Goal: Task Accomplishment & Management: Complete application form

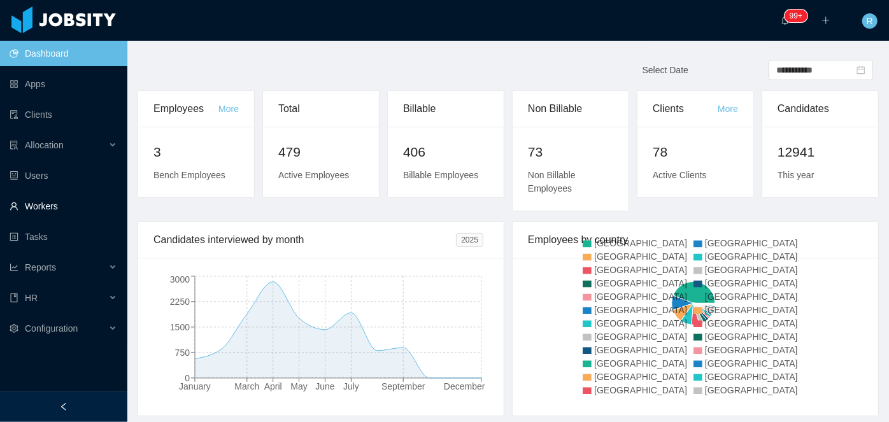
click at [35, 213] on link "Workers" at bounding box center [64, 206] width 108 height 25
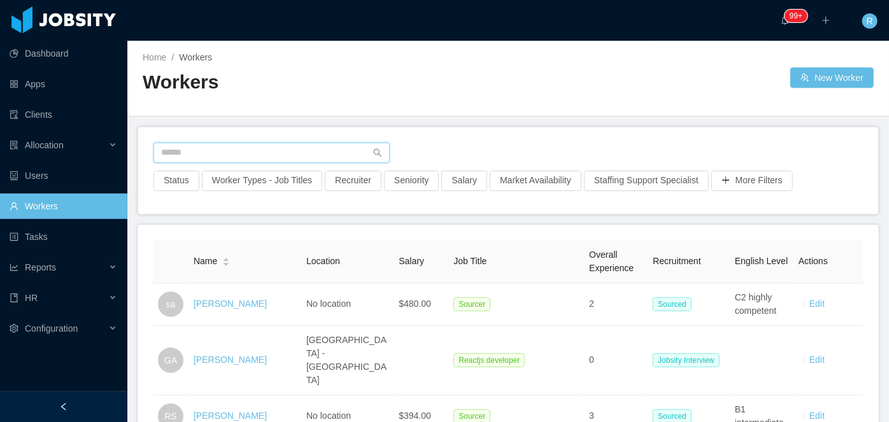
click at [297, 143] on input "text" at bounding box center [272, 153] width 236 height 20
type input "**********"
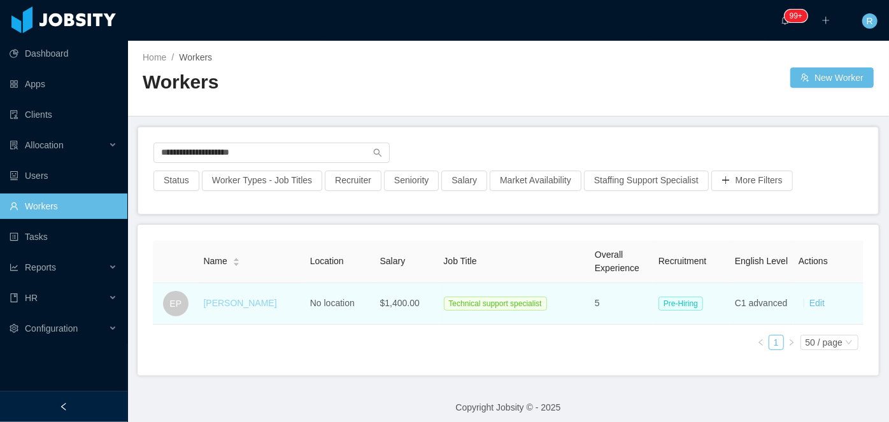
click at [229, 307] on link "[PERSON_NAME]" at bounding box center [239, 303] width 73 height 10
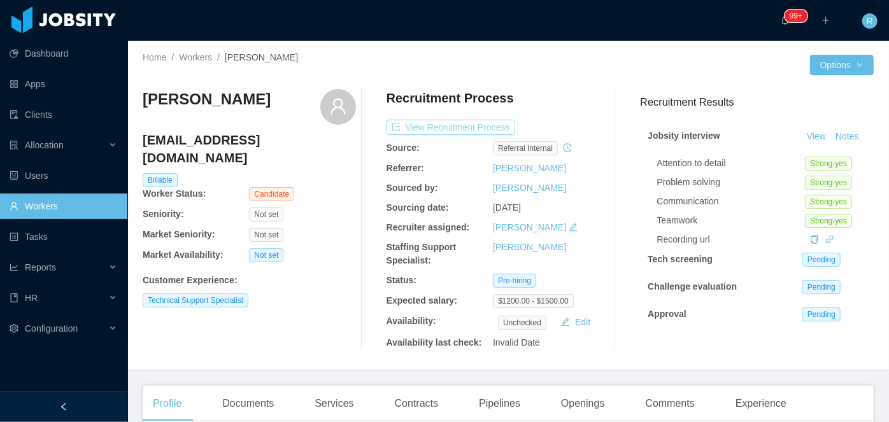
click at [440, 124] on button "View Recruitment Process" at bounding box center [451, 127] width 129 height 15
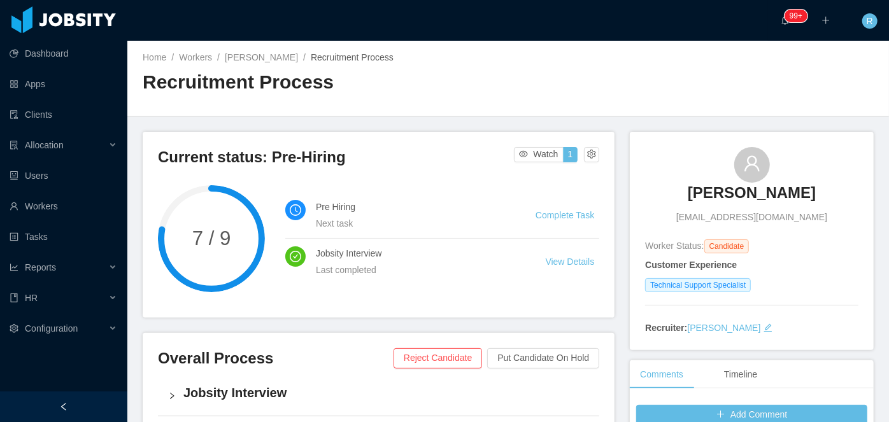
click at [326, 126] on main "Home / Workers / [PERSON_NAME] / Recruitment Process / Recruitment Process Curr…" at bounding box center [508, 232] width 762 height 382
click at [756, 189] on h3 "[PERSON_NAME]" at bounding box center [752, 193] width 128 height 20
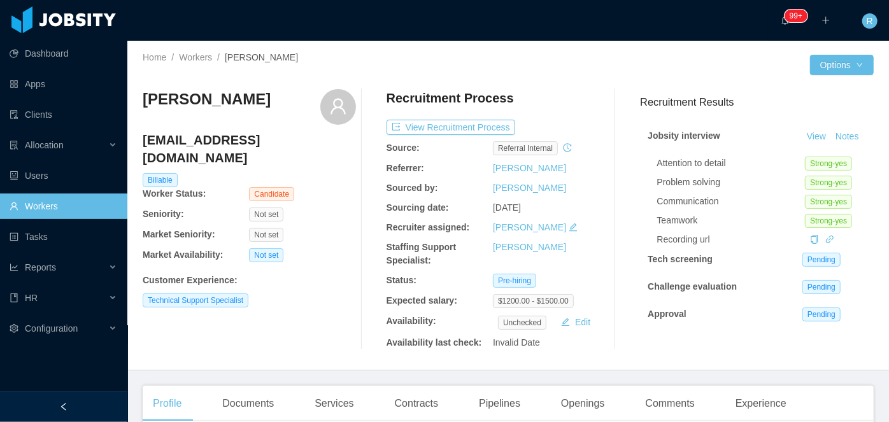
click at [49, 200] on link "Workers" at bounding box center [64, 206] width 108 height 25
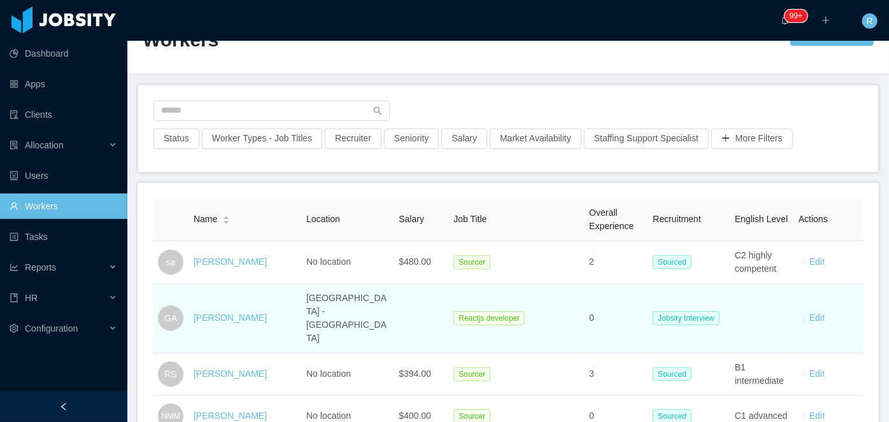
scroll to position [41, 0]
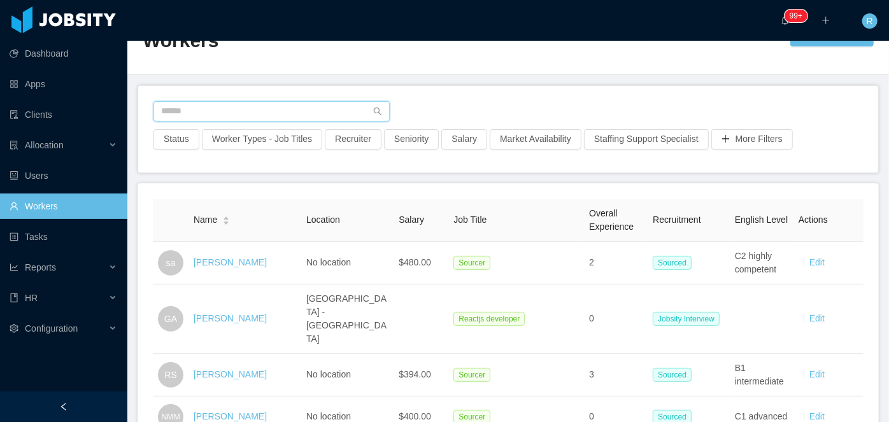
click at [241, 104] on input "text" at bounding box center [272, 111] width 236 height 20
paste input "**********"
click at [241, 112] on input "text" at bounding box center [272, 111] width 236 height 20
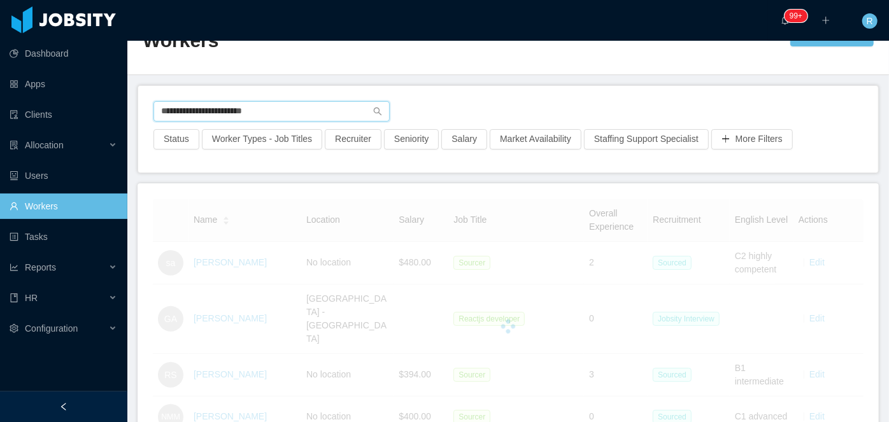
scroll to position [15, 0]
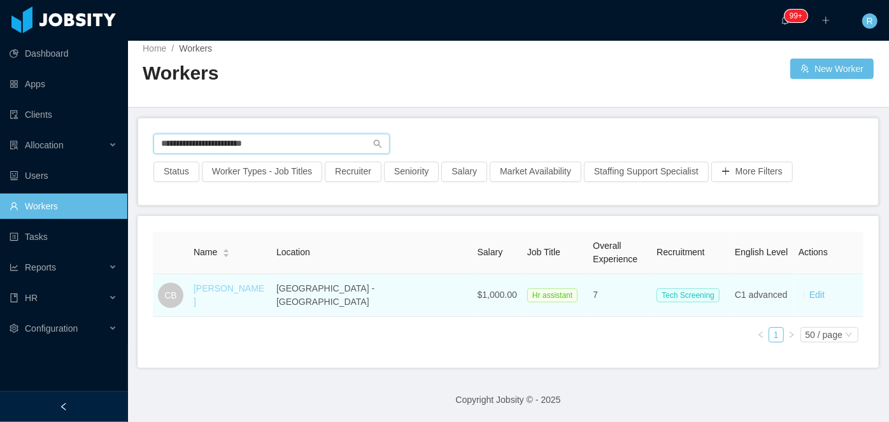
type input "**********"
click at [241, 288] on link "[PERSON_NAME]" at bounding box center [229, 296] width 71 height 24
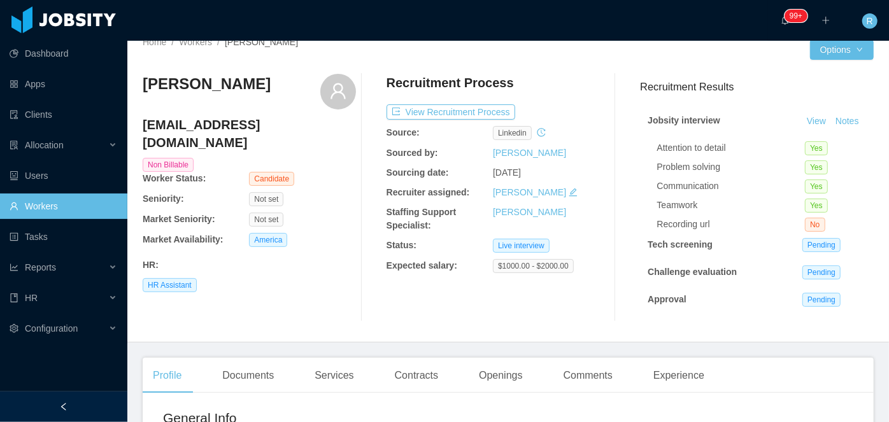
scroll to position [13, 0]
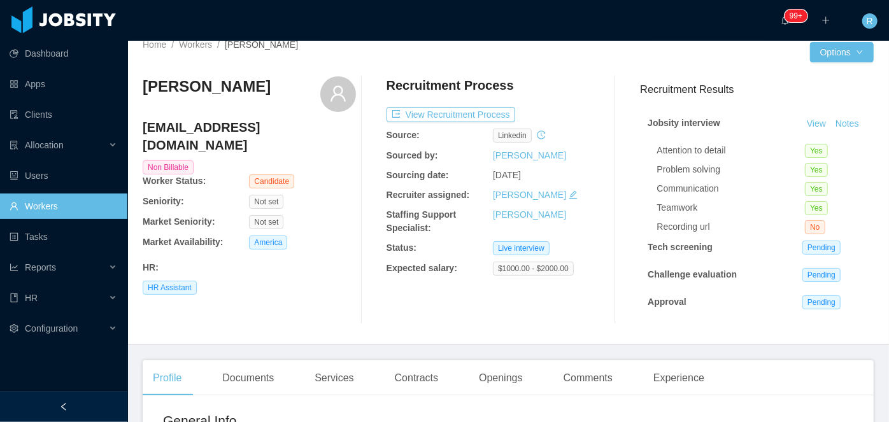
click at [43, 210] on link "Workers" at bounding box center [64, 206] width 108 height 25
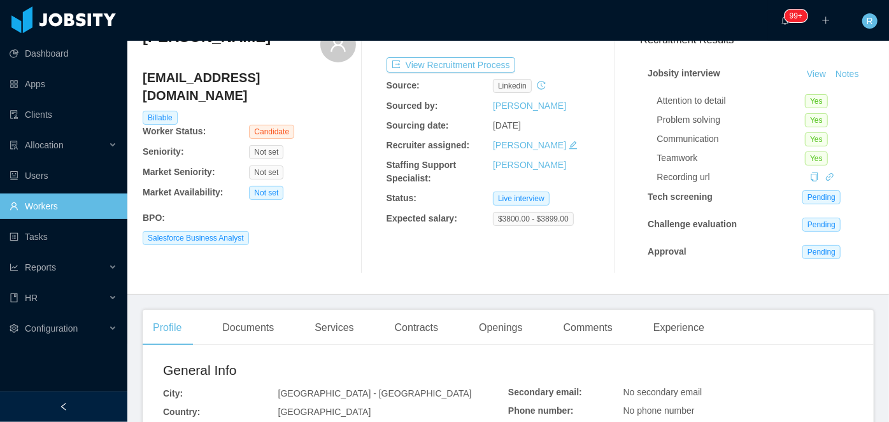
scroll to position [64, 0]
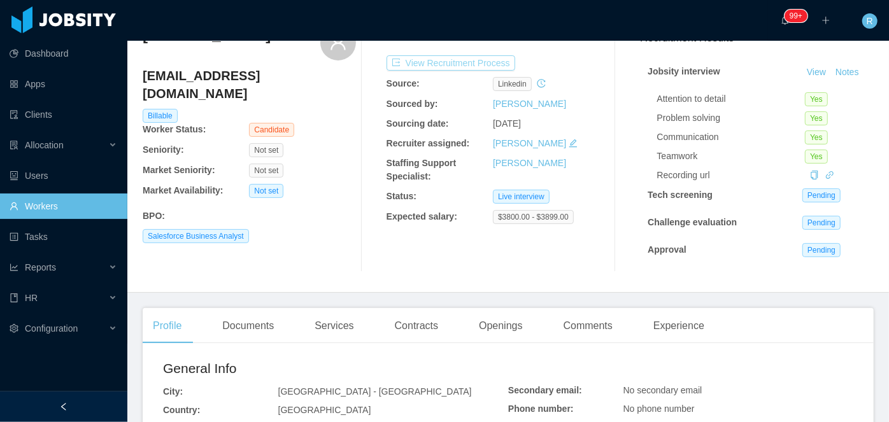
click at [468, 68] on button "View Recruitment Process" at bounding box center [451, 62] width 129 height 15
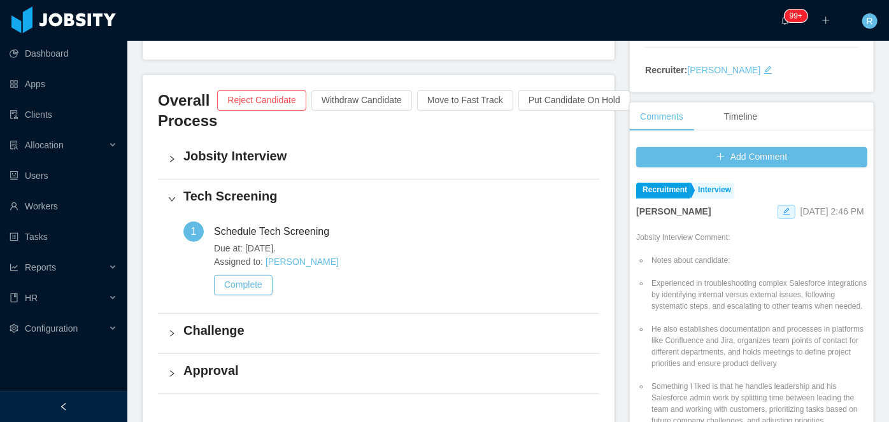
scroll to position [283, 0]
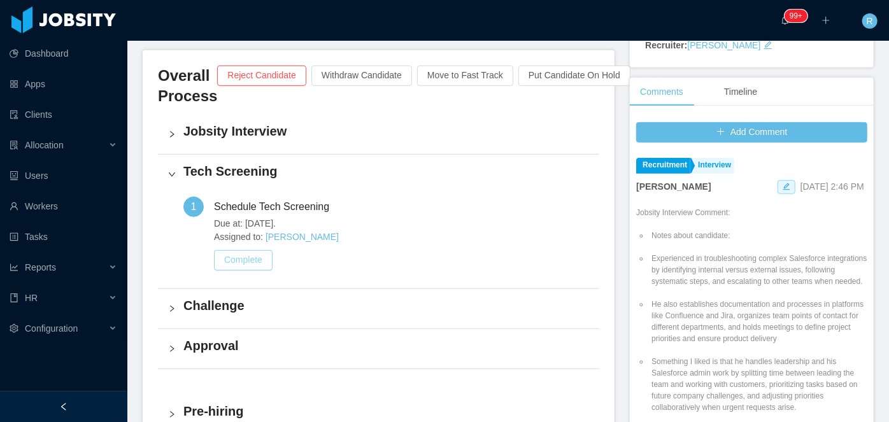
click at [251, 267] on button "Complete" at bounding box center [243, 260] width 59 height 20
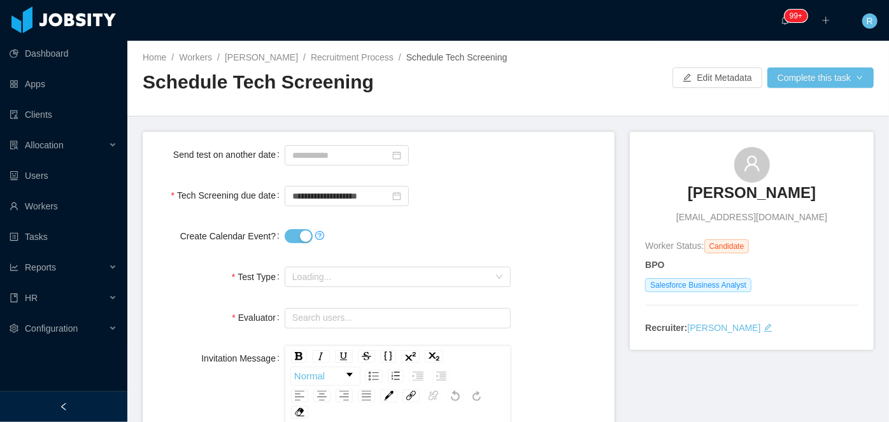
click at [301, 231] on button "Create Calendar Event?" at bounding box center [299, 236] width 28 height 14
click at [349, 277] on span "Loading..." at bounding box center [390, 277] width 197 height 13
click at [338, 143] on div at bounding box center [398, 154] width 226 height 25
click at [340, 152] on input at bounding box center [347, 155] width 124 height 20
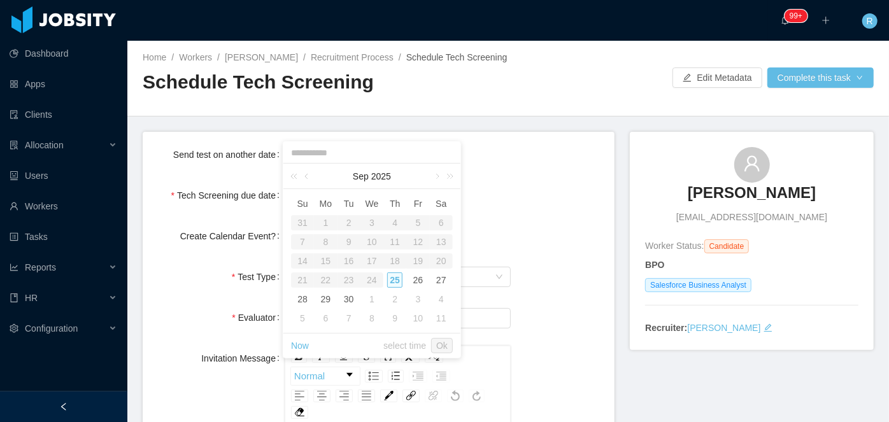
click at [582, 224] on div "Create Calendar Event?" at bounding box center [379, 236] width 452 height 25
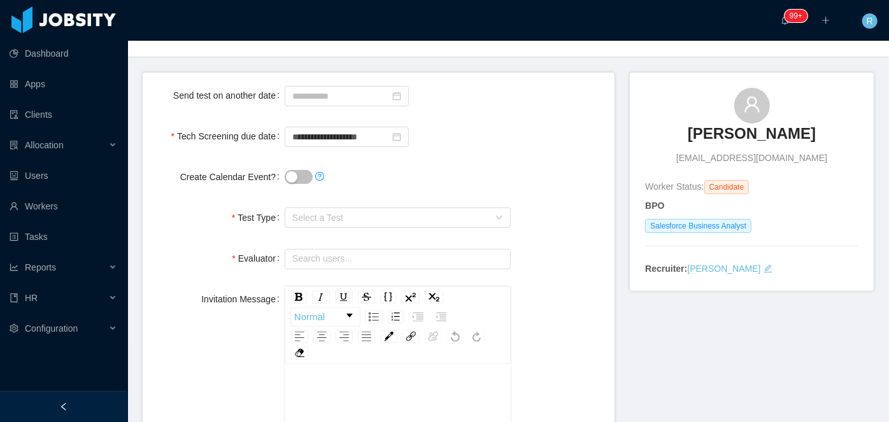
scroll to position [69, 0]
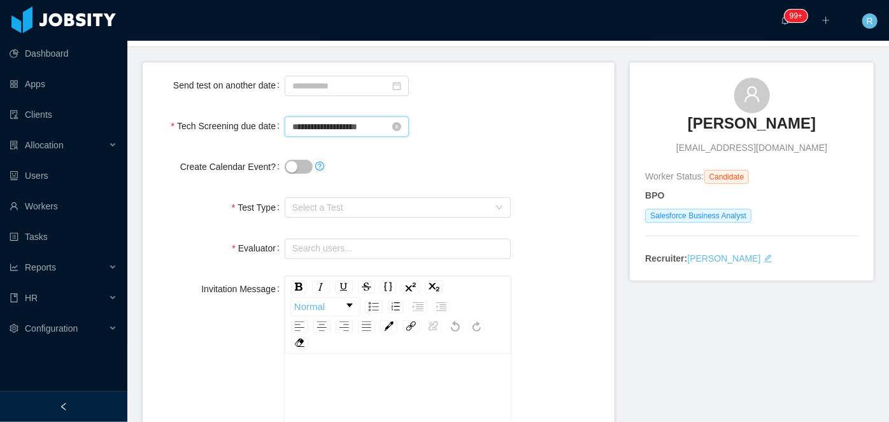
click at [354, 127] on input "**********" at bounding box center [347, 127] width 124 height 20
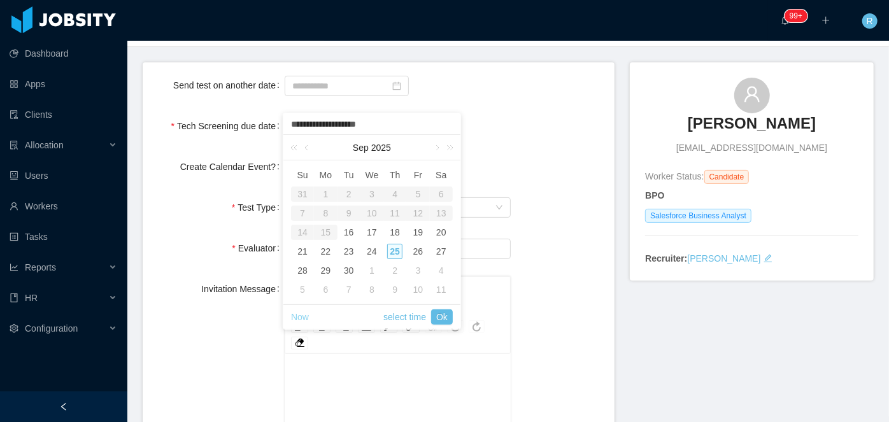
click at [297, 313] on link "Now" at bounding box center [300, 317] width 18 height 24
type input "**********"
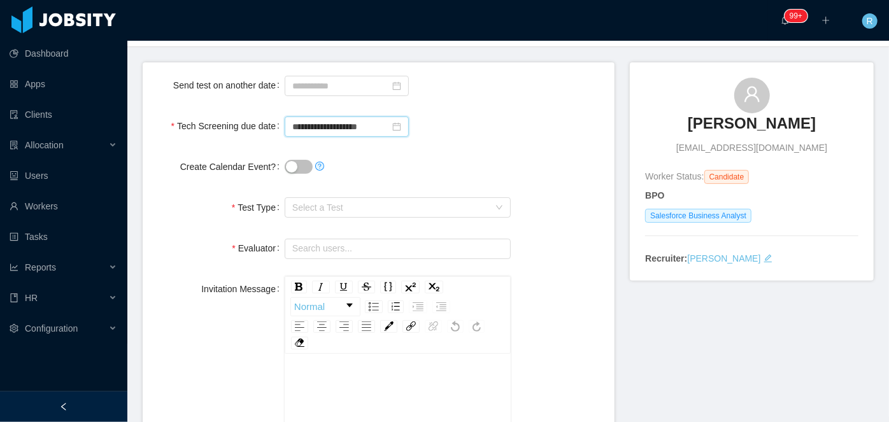
scroll to position [113, 0]
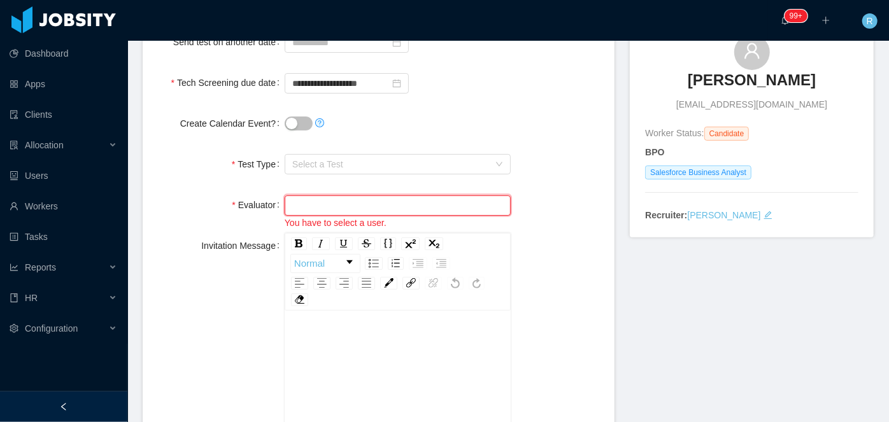
click at [339, 204] on input "text" at bounding box center [398, 206] width 226 height 20
type input "*"
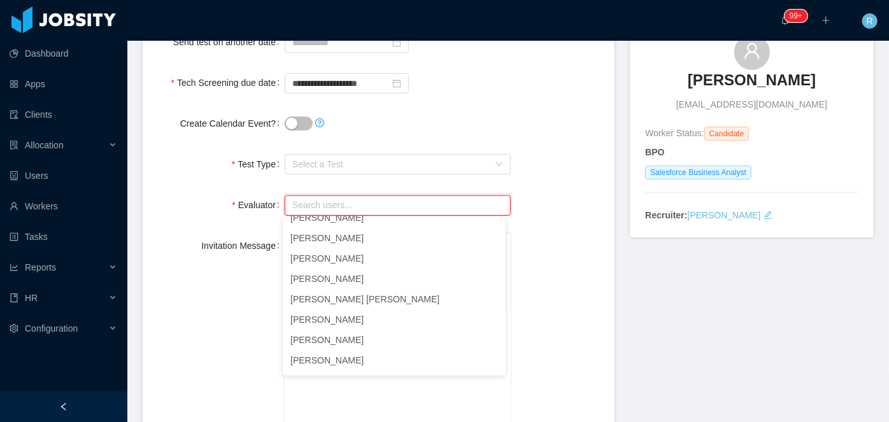
scroll to position [2, 0]
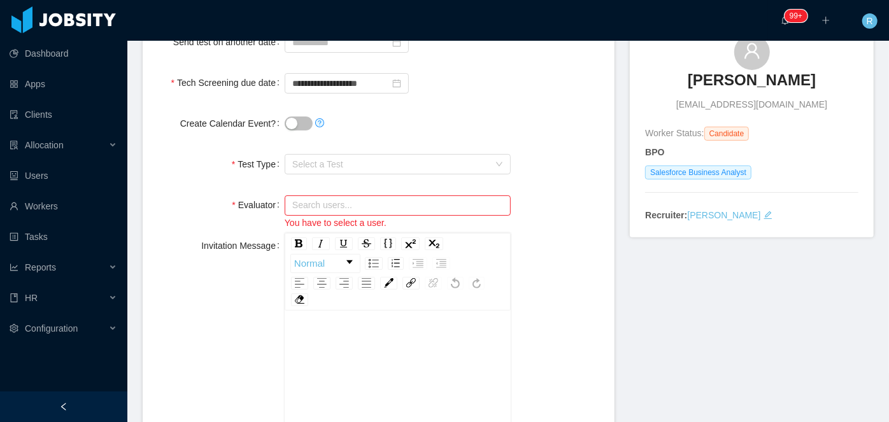
click at [199, 300] on div "Invitation Message Normal This message will be prepended to the default’s Hacke…" at bounding box center [379, 399] width 452 height 332
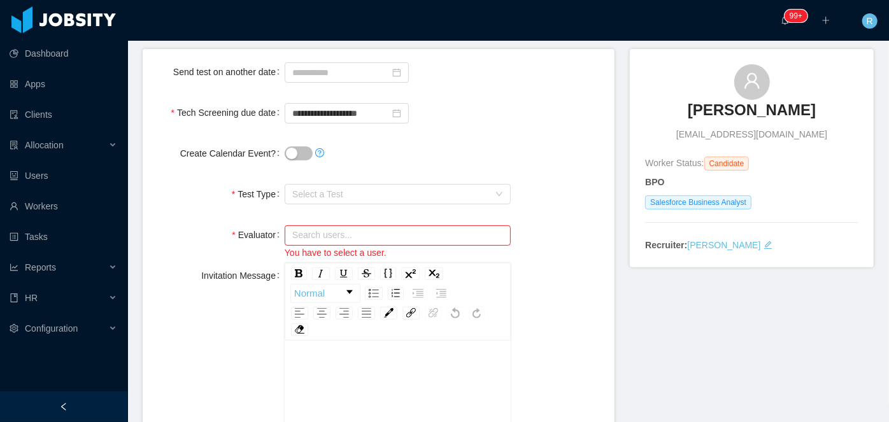
scroll to position [80, 0]
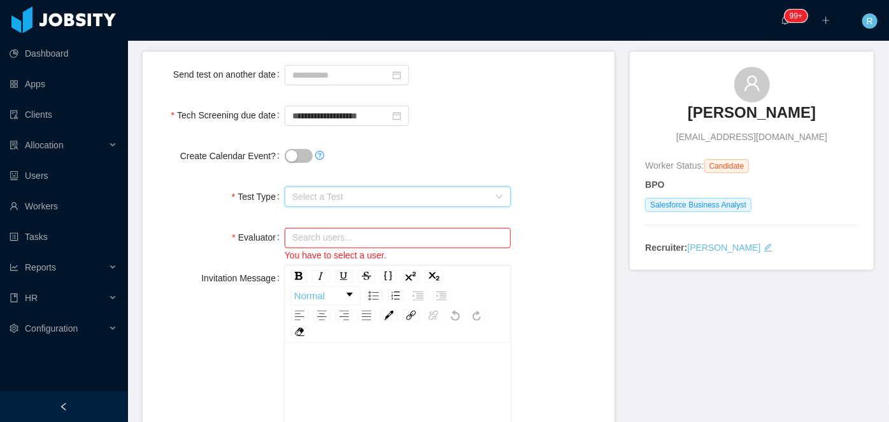
click at [346, 191] on span "Select a Test" at bounding box center [390, 197] width 197 height 13
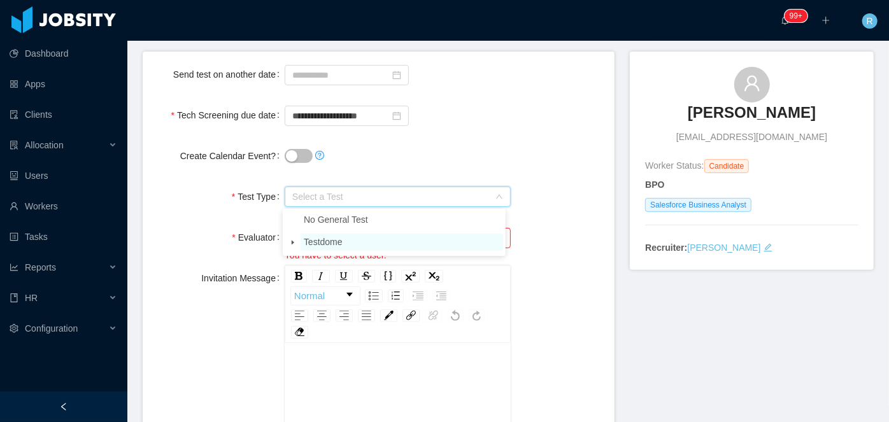
click at [337, 240] on span "Testdome" at bounding box center [323, 242] width 39 height 10
click at [294, 245] on icon "icon: caret-down" at bounding box center [293, 243] width 6 height 6
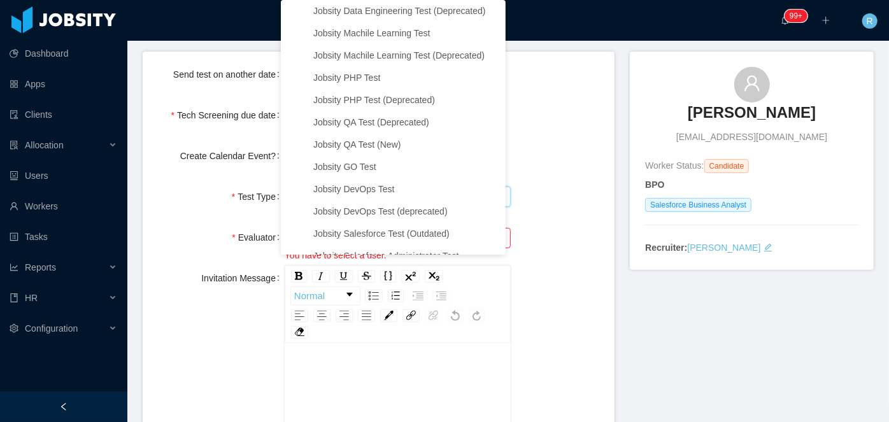
scroll to position [1851, 0]
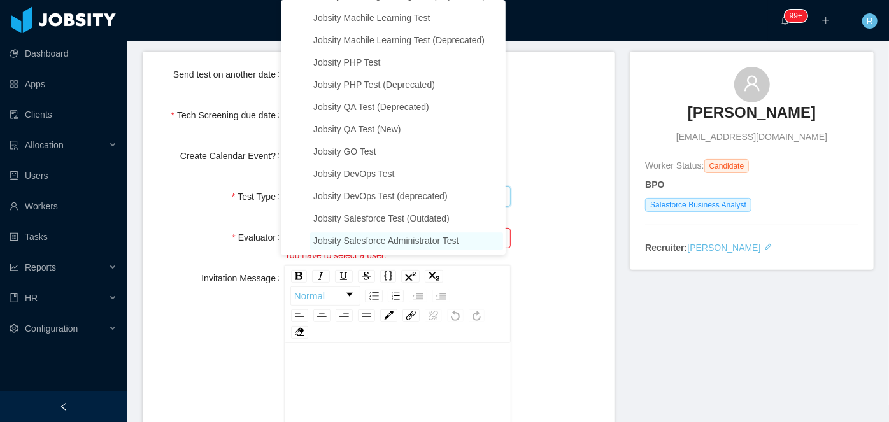
click at [382, 238] on span "Jobsity Salesforce Administrator Test" at bounding box center [386, 241] width 146 height 10
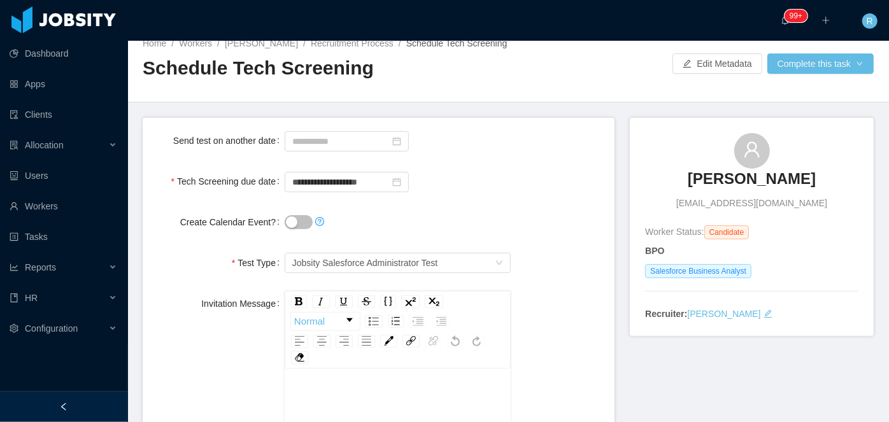
scroll to position [6, 0]
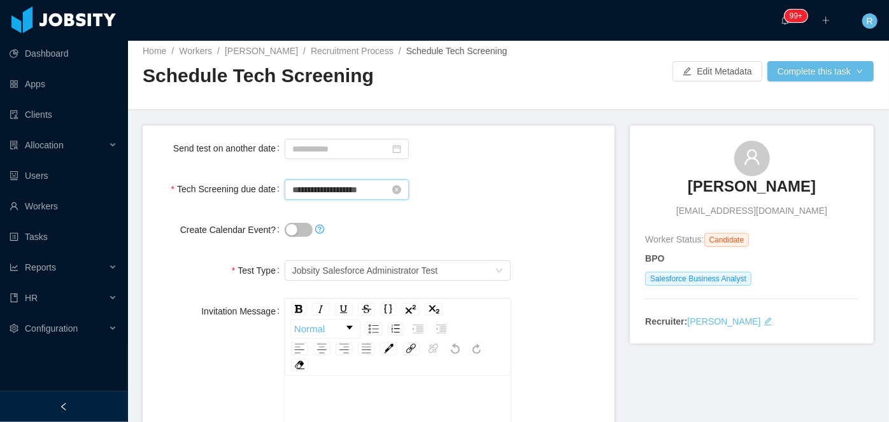
click at [367, 191] on input "**********" at bounding box center [347, 190] width 124 height 20
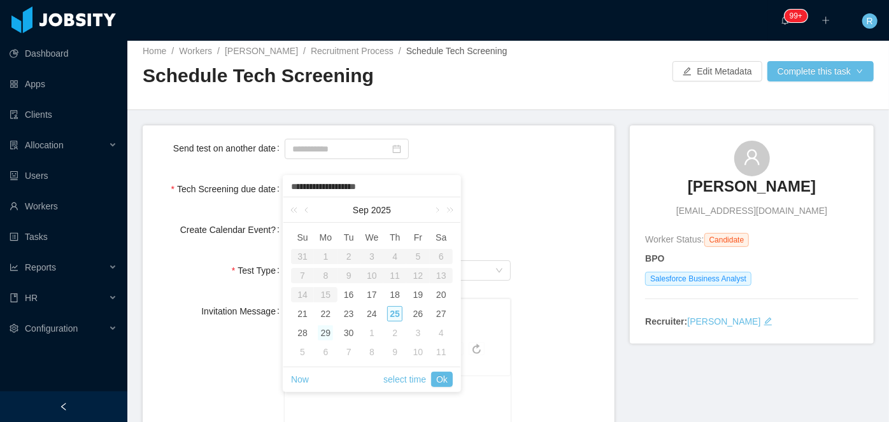
click at [326, 331] on div "29" at bounding box center [325, 333] width 15 height 15
type input "**********"
click at [522, 236] on div "Create Calendar Event?" at bounding box center [379, 229] width 452 height 25
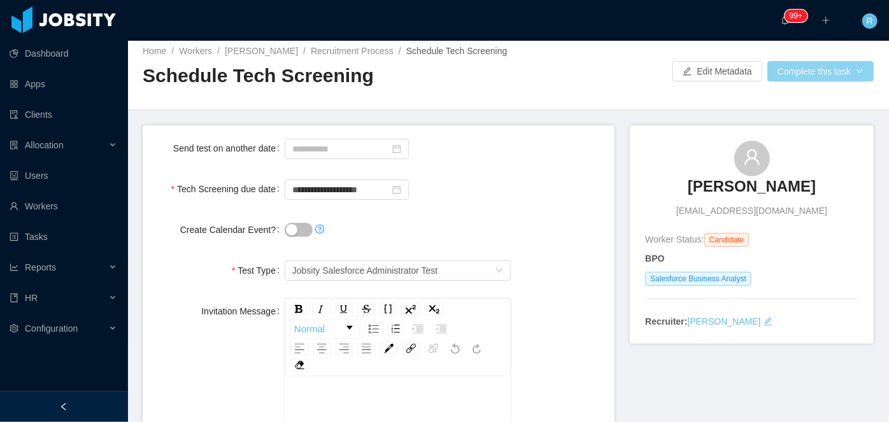
click at [846, 65] on button "Complete this task" at bounding box center [821, 71] width 106 height 20
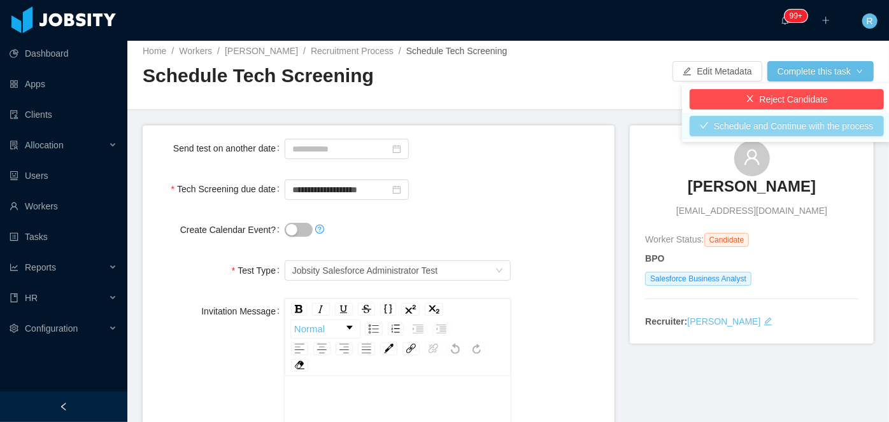
click at [800, 128] on button "Schedule and Continue with the process" at bounding box center [787, 126] width 194 height 20
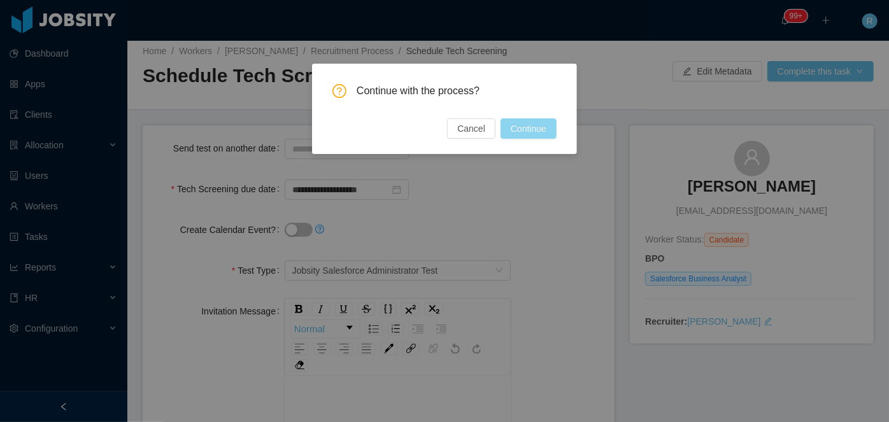
click at [531, 129] on button "Continue" at bounding box center [529, 129] width 56 height 20
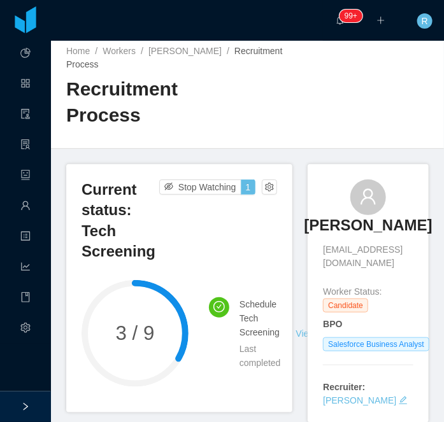
click at [371, 243] on span "rsqsantana@gmail.com" at bounding box center [368, 256] width 90 height 27
copy span "rsqsantana@gmail.com"
